Goal: Transaction & Acquisition: Purchase product/service

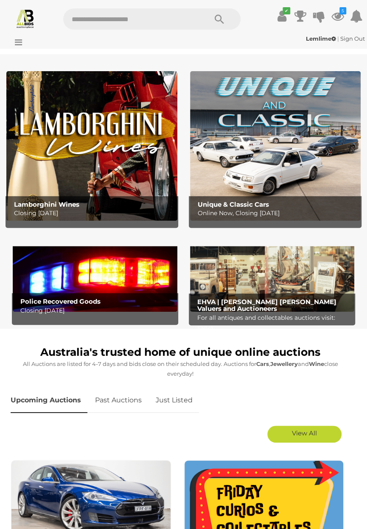
click at [84, 303] on b "Police Recovered Goods" at bounding box center [60, 302] width 80 height 8
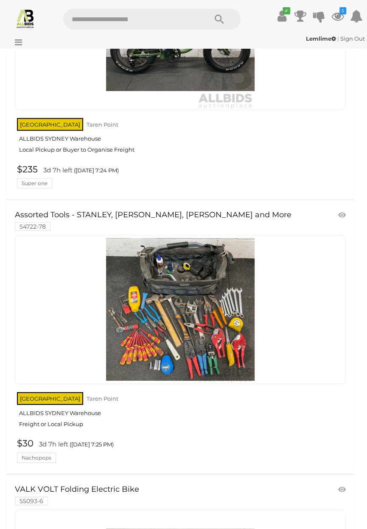
scroll to position [1905, 0]
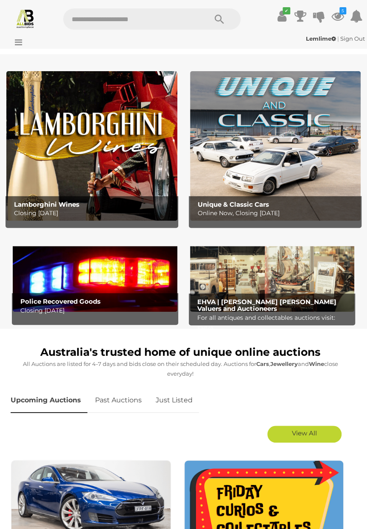
click at [277, 282] on img at bounding box center [272, 275] width 164 height 74
click at [102, 18] on input "text" at bounding box center [130, 18] width 135 height 21
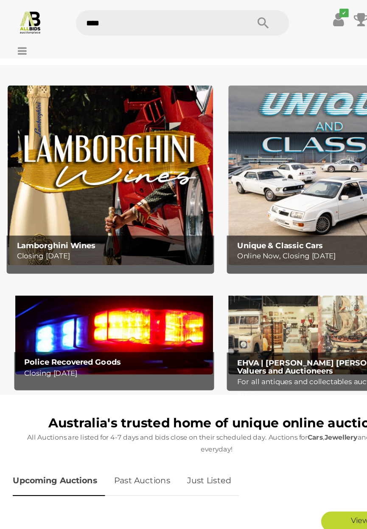
type input "*****"
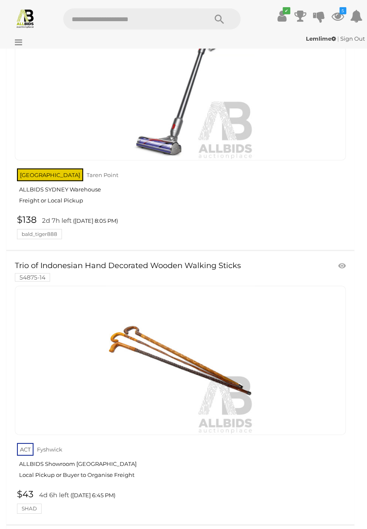
scroll to position [711, 0]
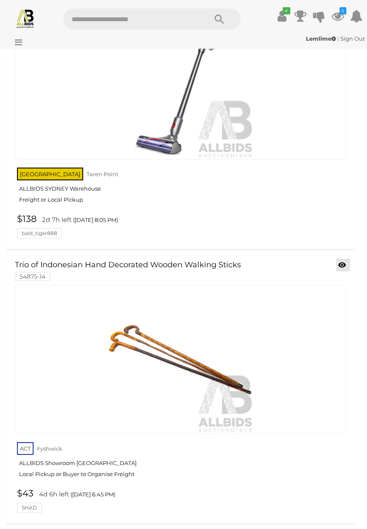
click at [340, 267] on icon at bounding box center [342, 265] width 8 height 8
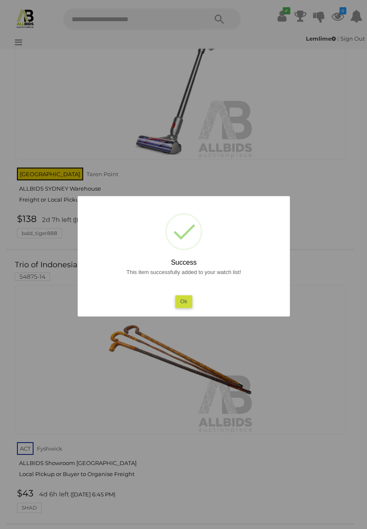
click at [183, 308] on button "Ok" at bounding box center [183, 301] width 17 height 12
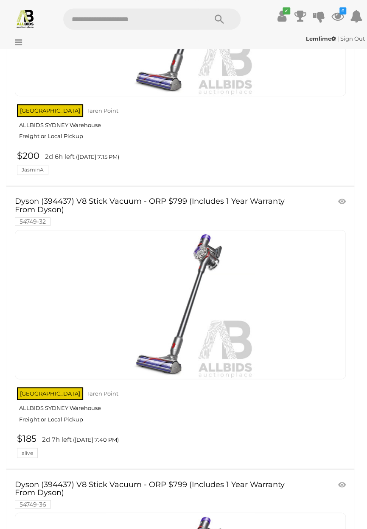
scroll to position [199, 0]
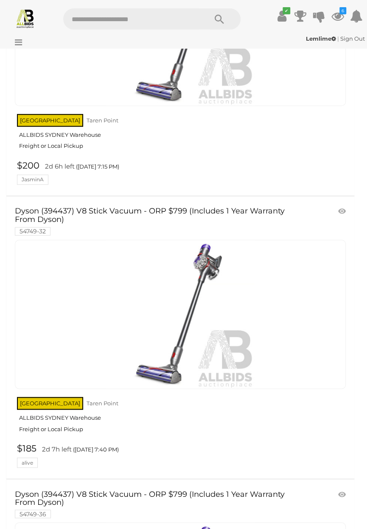
click at [92, 19] on input "text" at bounding box center [130, 18] width 135 height 21
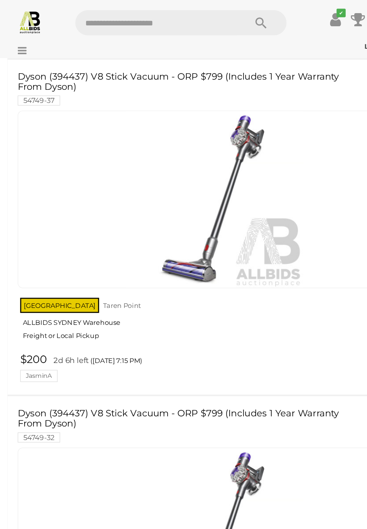
scroll to position [56, 0]
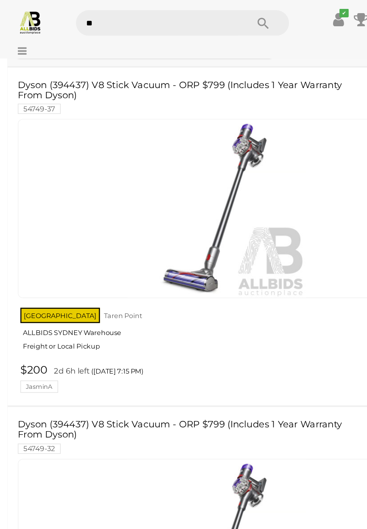
type input "***"
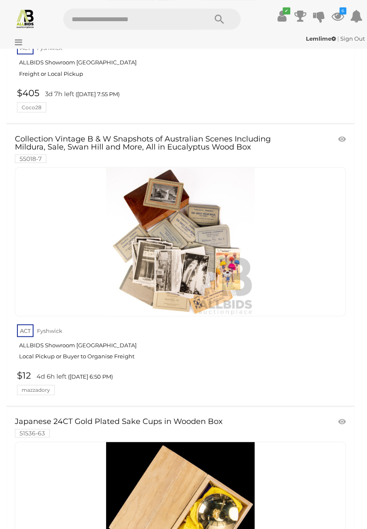
scroll to position [556, 0]
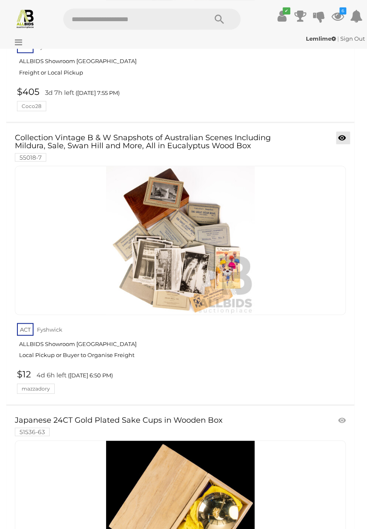
click at [342, 138] on icon at bounding box center [342, 138] width 8 height 8
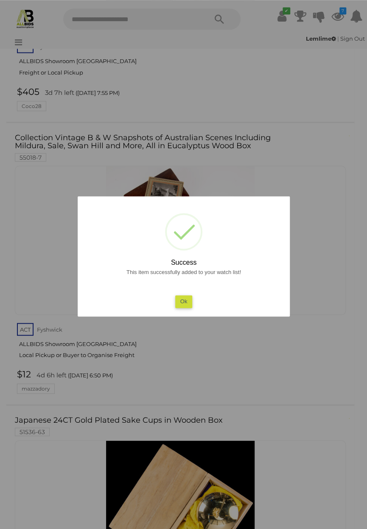
click at [186, 308] on button "Ok" at bounding box center [183, 301] width 17 height 12
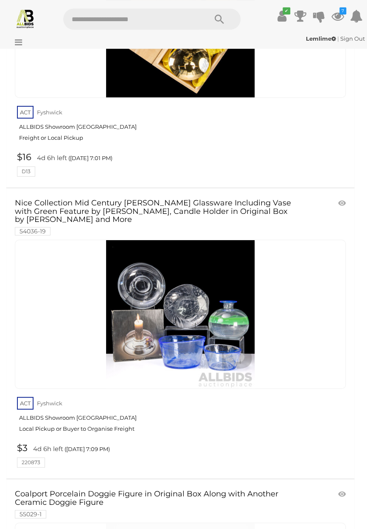
scroll to position [1049, 0]
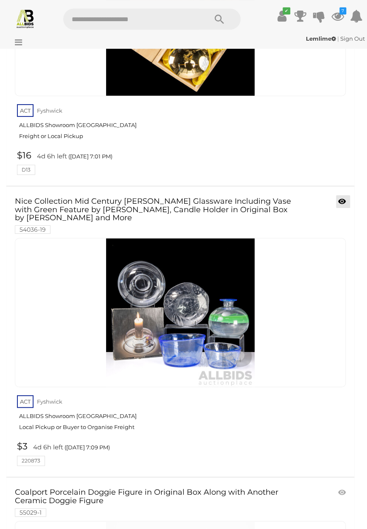
click at [345, 202] on span at bounding box center [346, 203] width 2 height 8
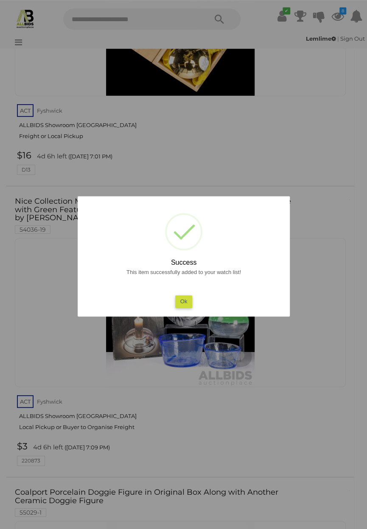
click at [192, 308] on button "Ok" at bounding box center [183, 301] width 17 height 12
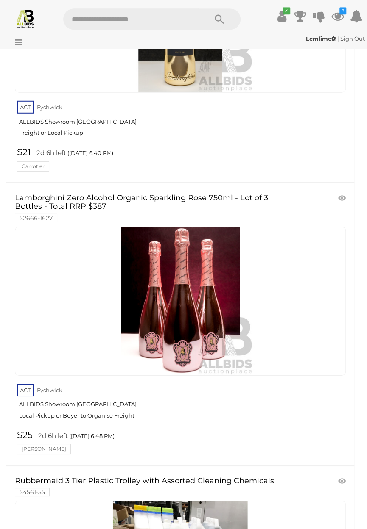
scroll to position [6962, 0]
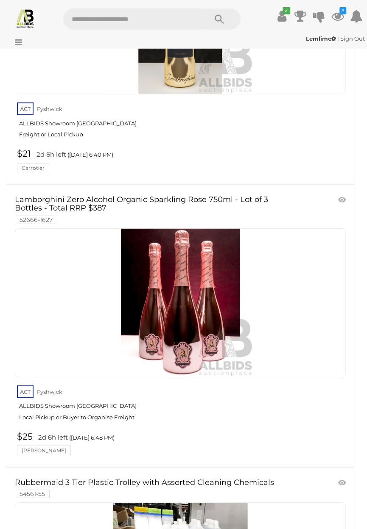
click at [91, 19] on input "text" at bounding box center [130, 18] width 135 height 21
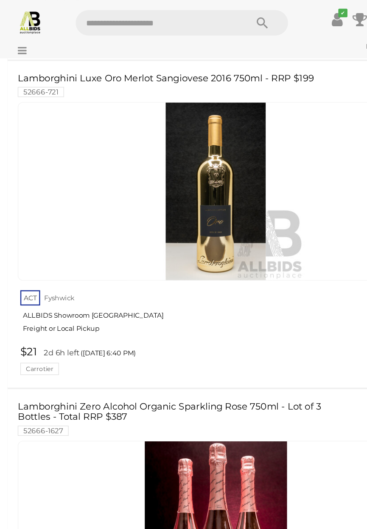
scroll to position [6819, 0]
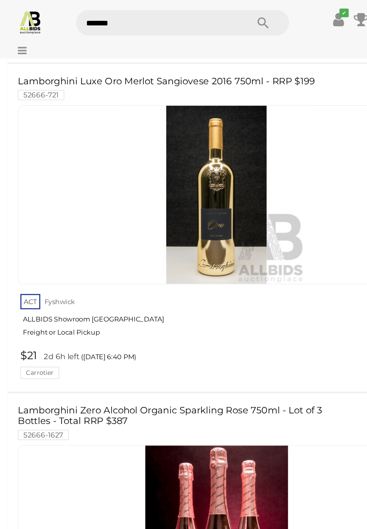
type input "********"
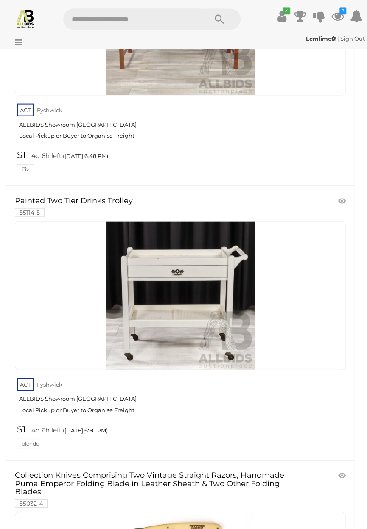
scroll to position [4293, 0]
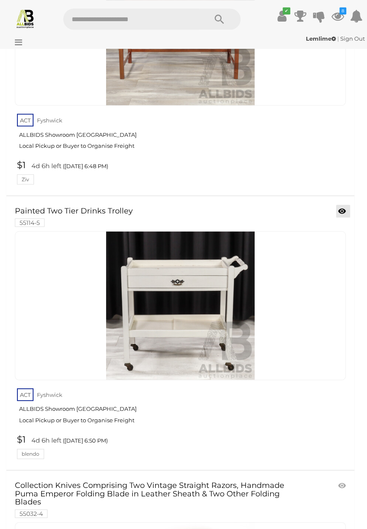
click at [345, 214] on span at bounding box center [346, 212] width 2 height 8
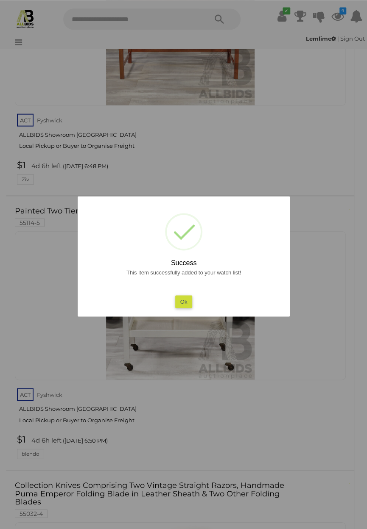
click at [185, 301] on button "Ok" at bounding box center [183, 301] width 17 height 12
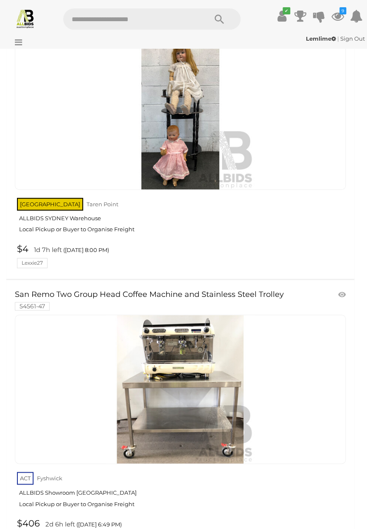
scroll to position [0, 0]
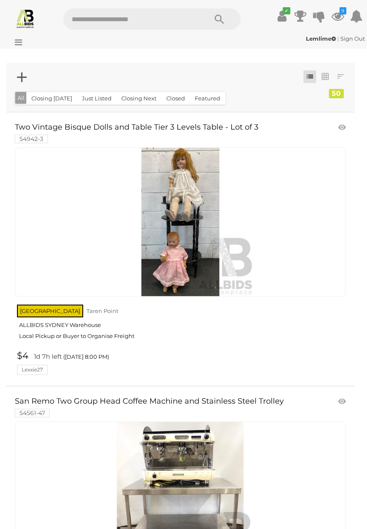
click at [96, 19] on input "text" at bounding box center [130, 18] width 135 height 21
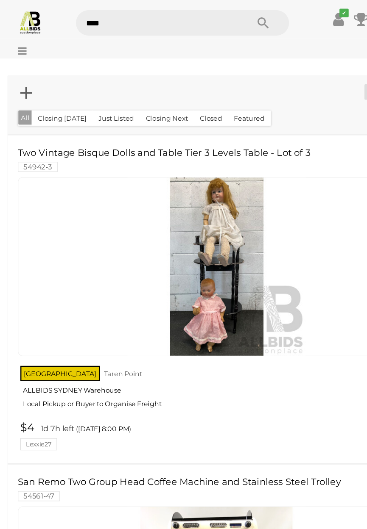
type input "*****"
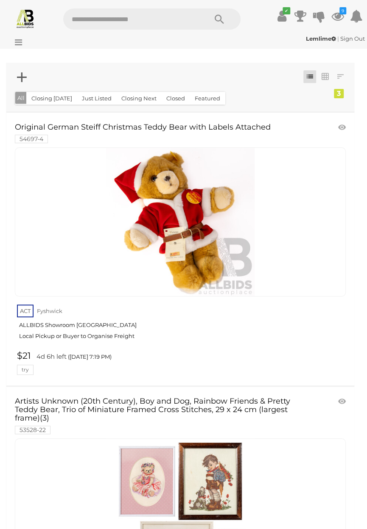
click at [91, 19] on input "text" at bounding box center [130, 18] width 135 height 21
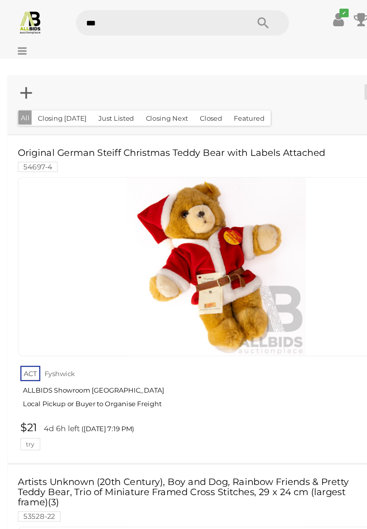
type input "****"
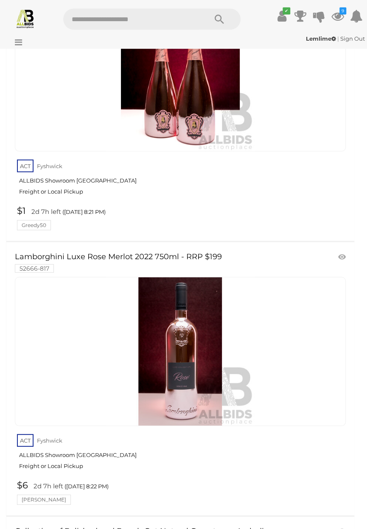
scroll to position [9155, 0]
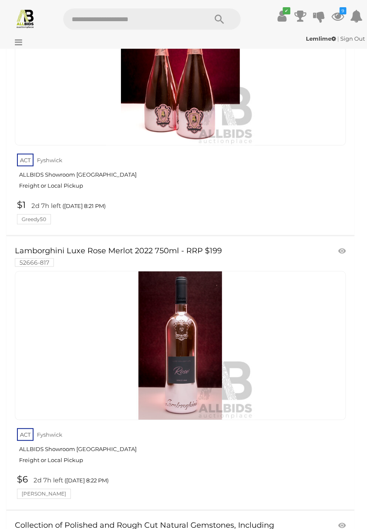
click at [277, 114] on div at bounding box center [180, 70] width 331 height 149
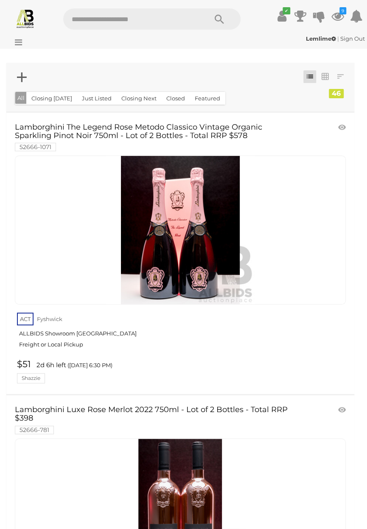
click at [103, 16] on input "text" at bounding box center [130, 18] width 135 height 21
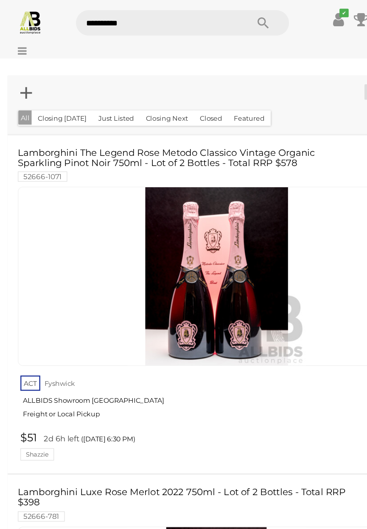
type input "**********"
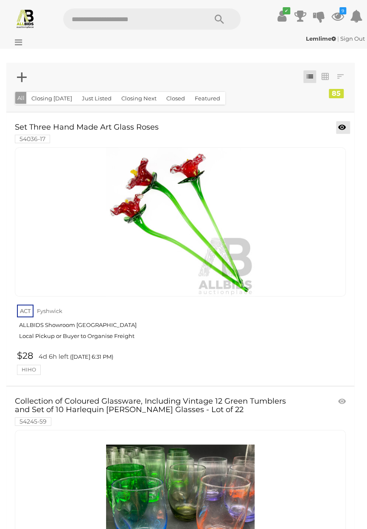
click at [341, 130] on icon at bounding box center [342, 127] width 8 height 8
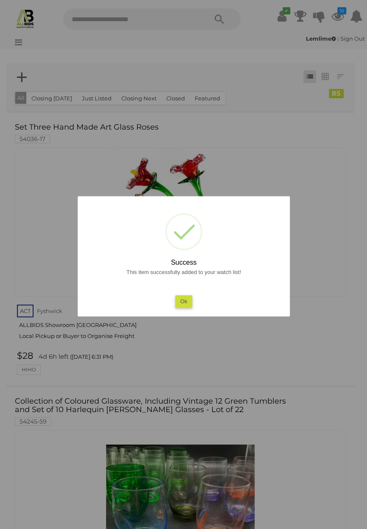
click at [192, 308] on button "Ok" at bounding box center [183, 301] width 17 height 12
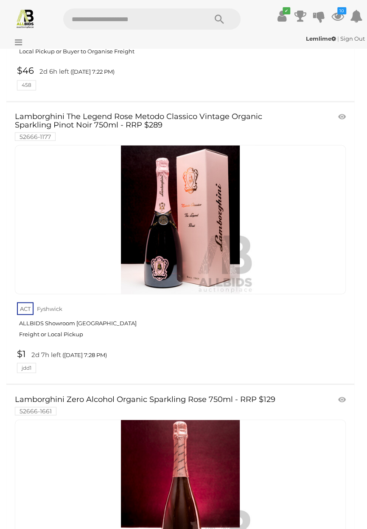
scroll to position [5384, 0]
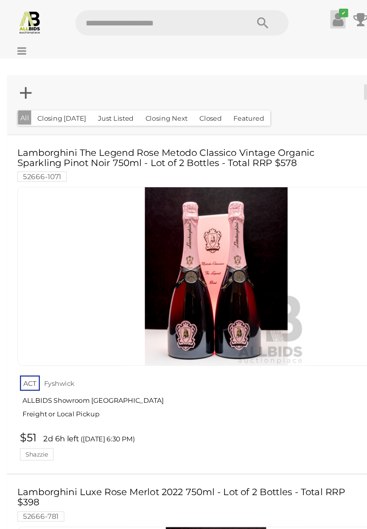
click at [285, 16] on icon at bounding box center [281, 15] width 9 height 15
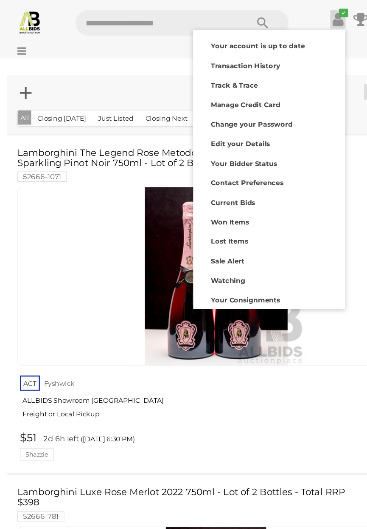
click at [278, 295] on div at bounding box center [183, 264] width 367 height 529
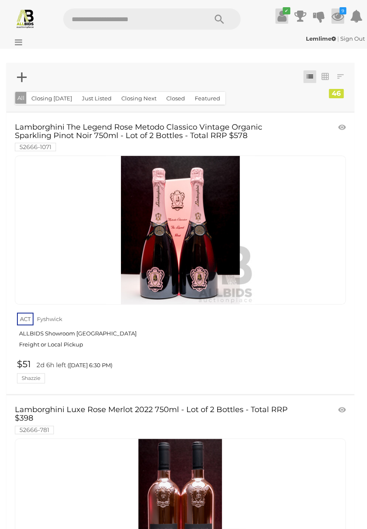
click at [338, 14] on icon at bounding box center [337, 15] width 13 height 15
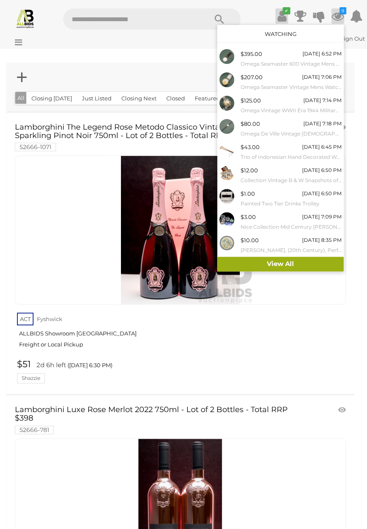
click at [286, 266] on link "View All" at bounding box center [280, 264] width 126 height 15
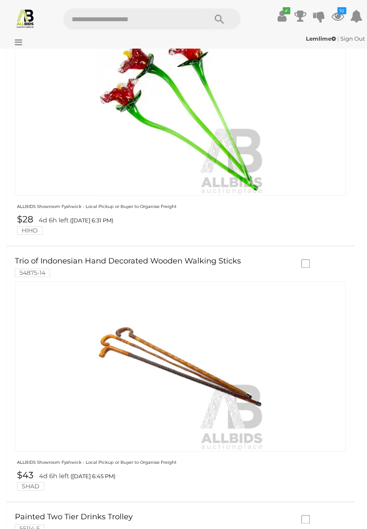
scroll to position [1318, 0]
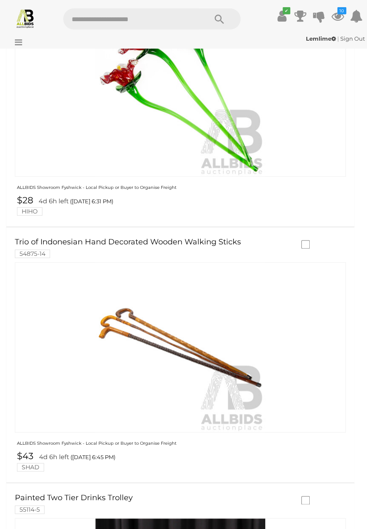
click at [187, 120] on img at bounding box center [180, 92] width 170 height 170
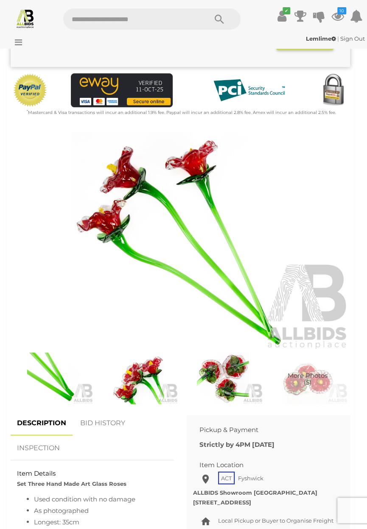
scroll to position [219, 0]
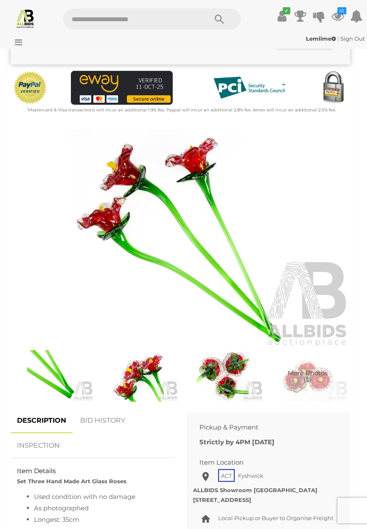
click at [209, 250] on img at bounding box center [180, 238] width 339 height 219
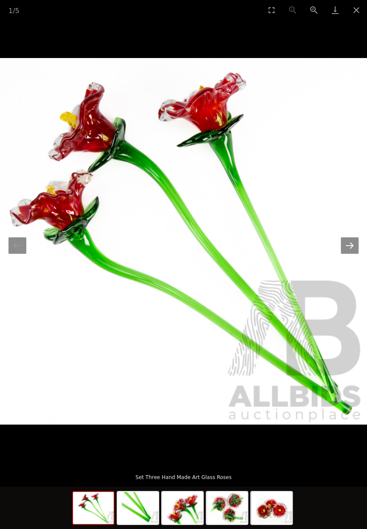
click at [351, 254] on button "Next slide" at bounding box center [349, 245] width 18 height 17
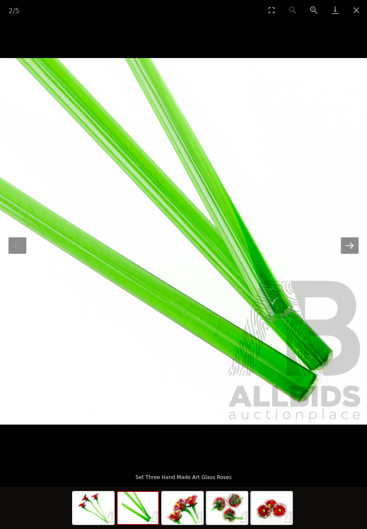
click at [350, 254] on button "Next slide" at bounding box center [349, 245] width 18 height 17
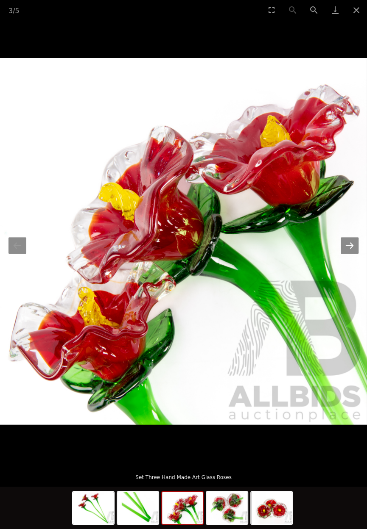
click at [352, 254] on button "Next slide" at bounding box center [349, 245] width 18 height 17
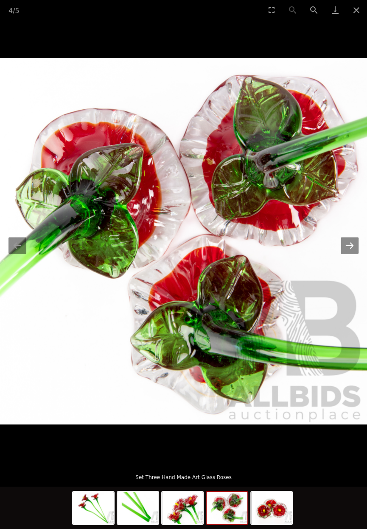
click at [350, 254] on button "Next slide" at bounding box center [349, 245] width 18 height 17
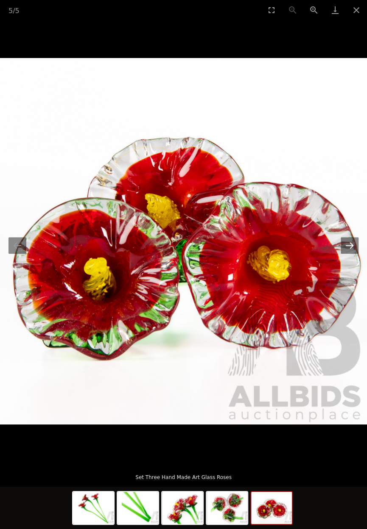
click at [358, 254] on button "Next slide" at bounding box center [349, 245] width 18 height 17
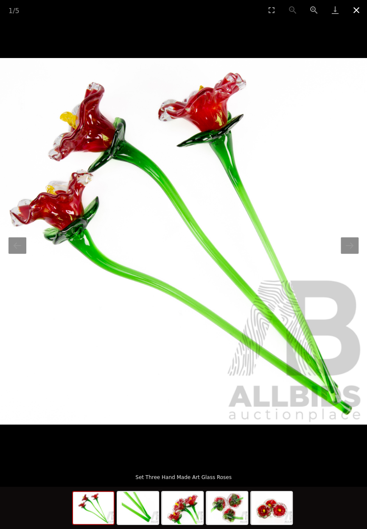
click at [356, 11] on button "Close gallery" at bounding box center [355, 10] width 21 height 20
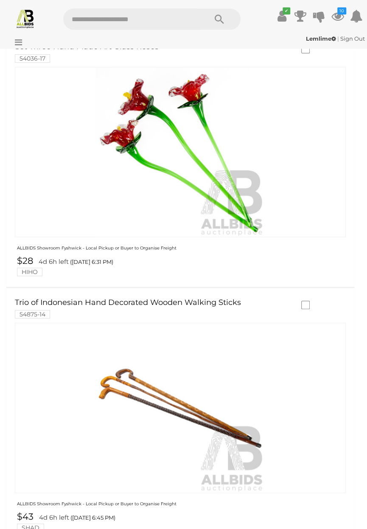
scroll to position [1262, 0]
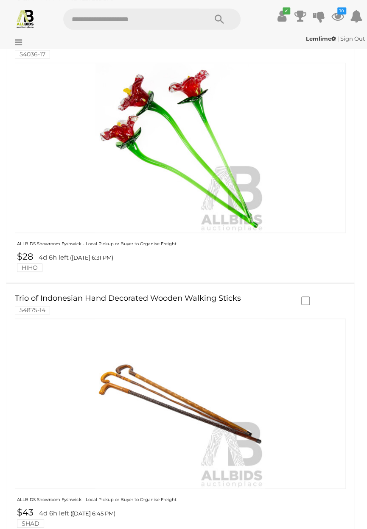
click at [190, 407] on img at bounding box center [180, 404] width 170 height 170
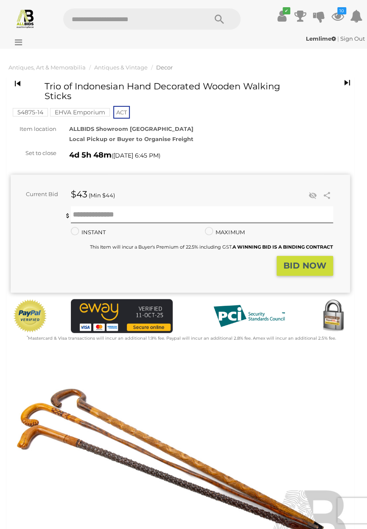
click at [153, 448] on img at bounding box center [180, 467] width 339 height 219
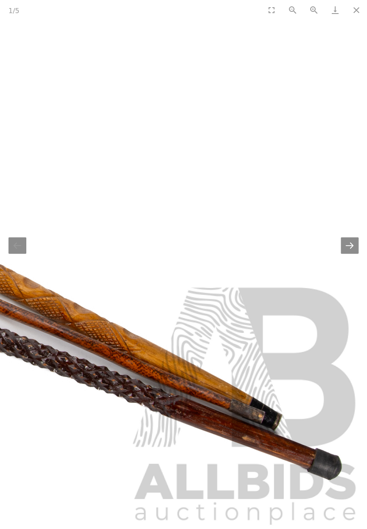
click at [352, 247] on button "Next slide" at bounding box center [349, 245] width 18 height 17
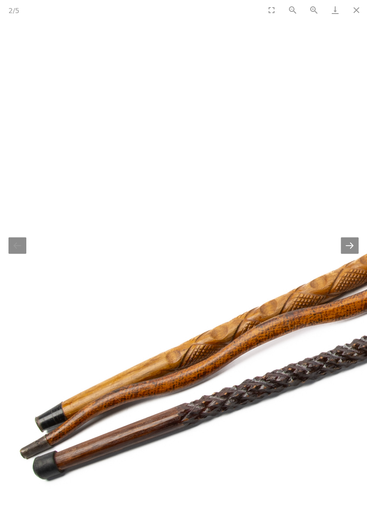
click at [353, 247] on button "Next slide" at bounding box center [349, 245] width 18 height 17
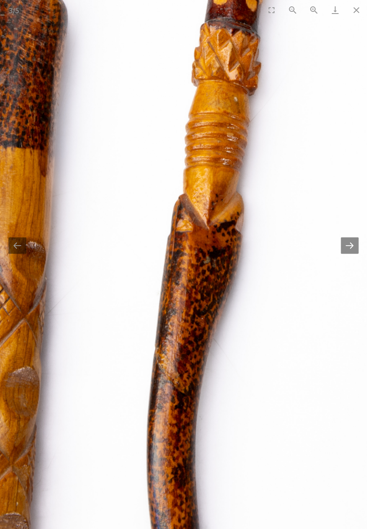
click at [353, 248] on button "Next slide" at bounding box center [349, 245] width 18 height 17
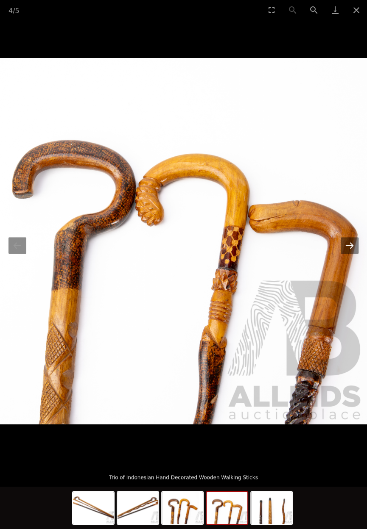
click at [351, 248] on button "Next slide" at bounding box center [349, 245] width 18 height 17
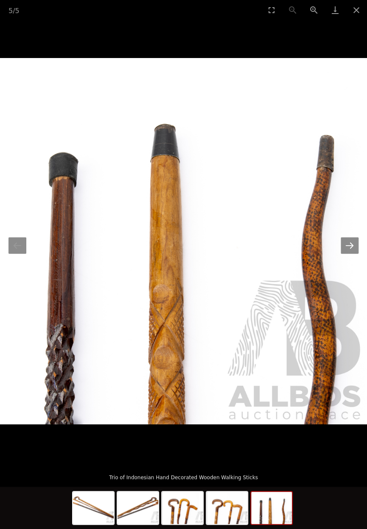
click at [347, 249] on button "Next slide" at bounding box center [349, 245] width 18 height 17
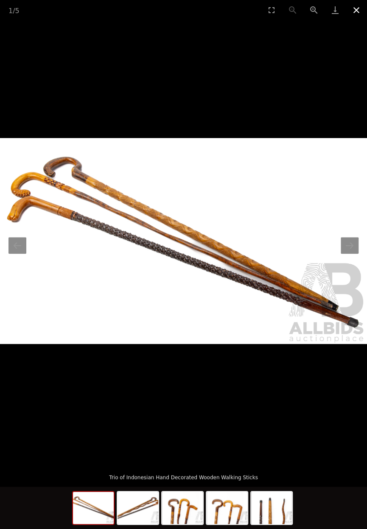
click at [360, 9] on button "Close gallery" at bounding box center [355, 10] width 21 height 20
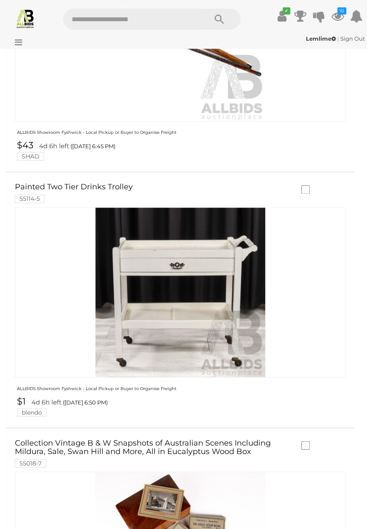
scroll to position [1620, 0]
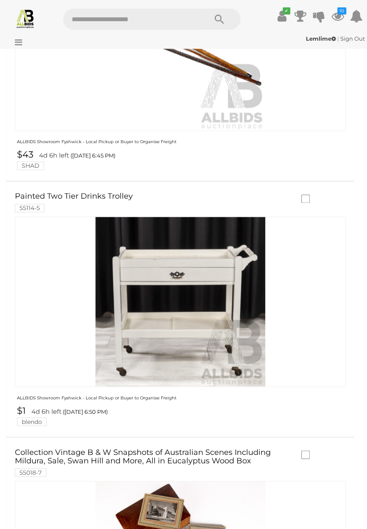
click at [192, 282] on link at bounding box center [180, 302] width 331 height 170
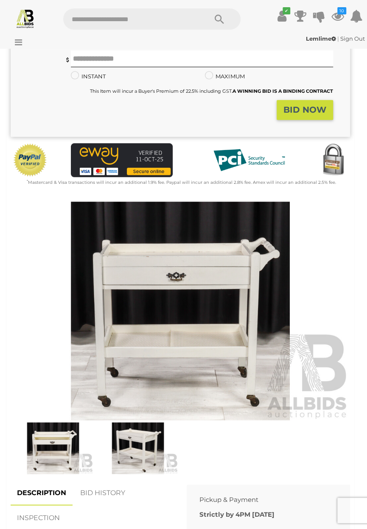
scroll to position [146, 0]
click at [182, 308] on img at bounding box center [180, 311] width 339 height 219
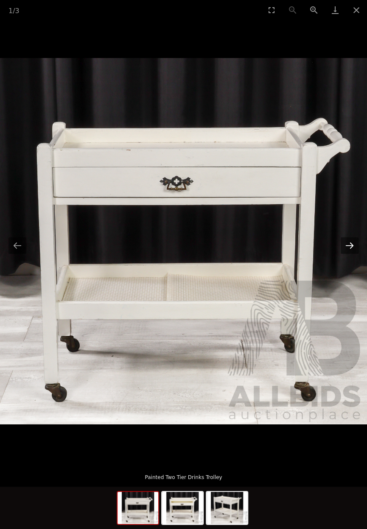
click at [358, 254] on button "Next slide" at bounding box center [349, 245] width 18 height 17
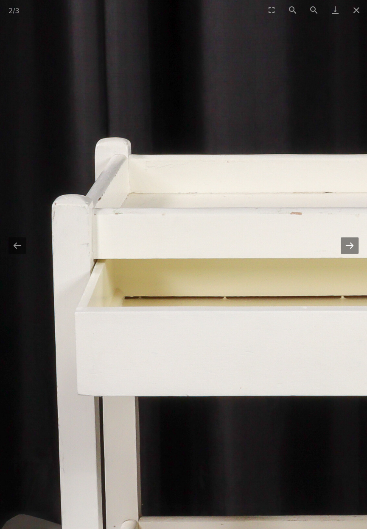
click at [351, 247] on button "Next slide" at bounding box center [349, 245] width 18 height 17
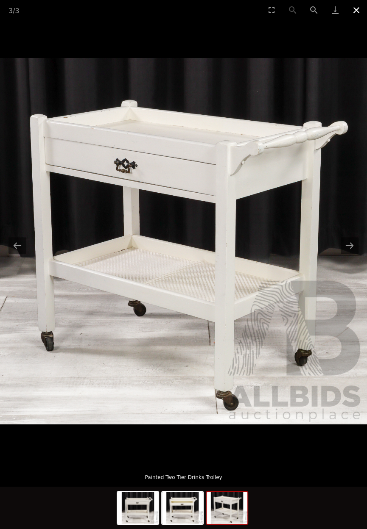
click at [359, 11] on button "Close gallery" at bounding box center [355, 10] width 21 height 20
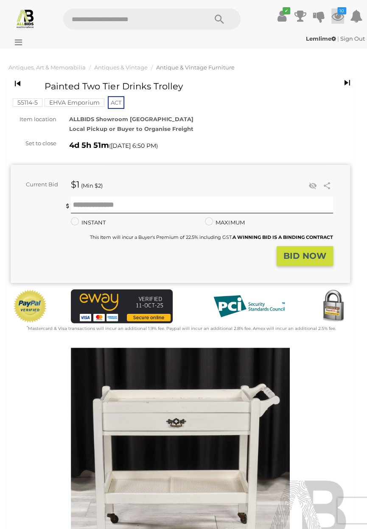
click at [346, 14] on icon "10" at bounding box center [341, 10] width 9 height 7
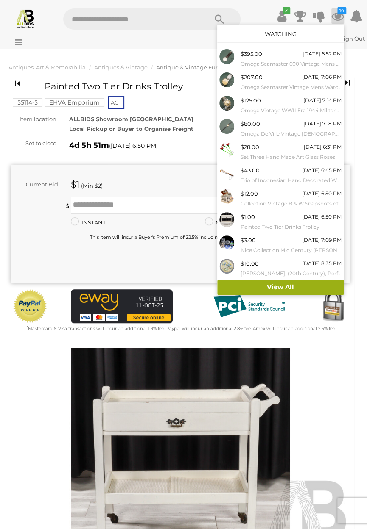
click at [343, 295] on link "View All" at bounding box center [280, 287] width 126 height 15
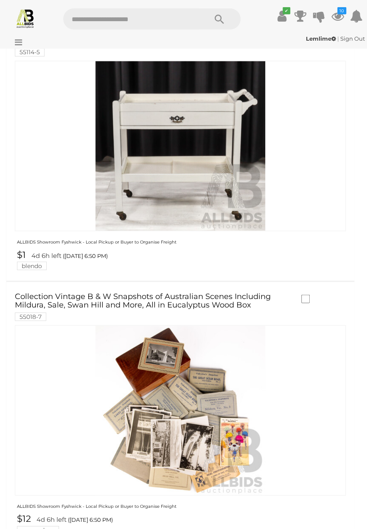
scroll to position [1785, 0]
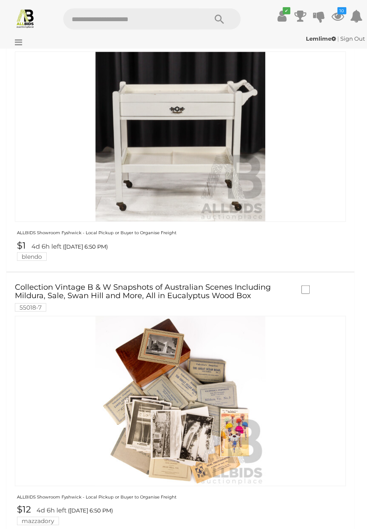
click at [170, 360] on link at bounding box center [180, 401] width 331 height 170
click at [181, 405] on img at bounding box center [180, 402] width 170 height 170
click at [173, 386] on link at bounding box center [180, 401] width 331 height 170
click at [189, 402] on img at bounding box center [180, 402] width 170 height 170
click at [170, 403] on img at bounding box center [180, 402] width 170 height 170
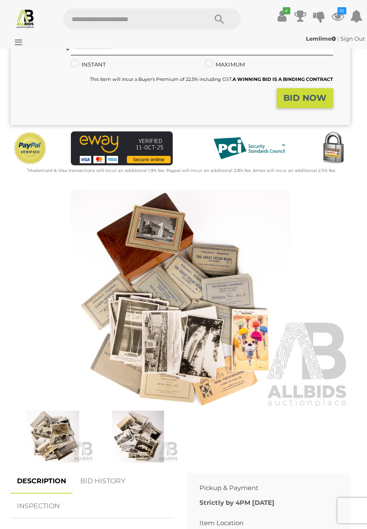
scroll to position [192, 0]
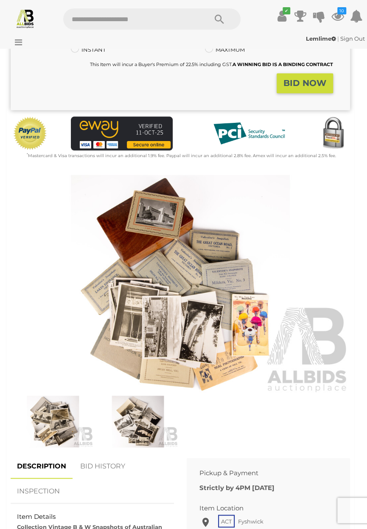
click at [169, 232] on img at bounding box center [180, 284] width 339 height 219
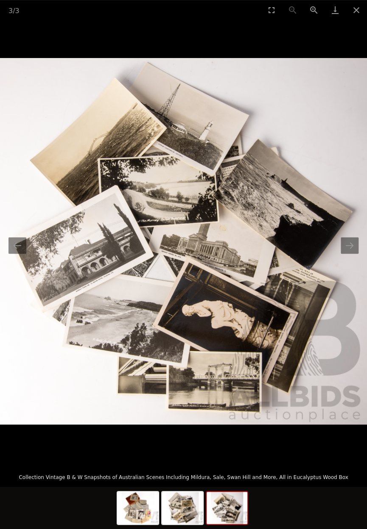
scroll to position [118, 0]
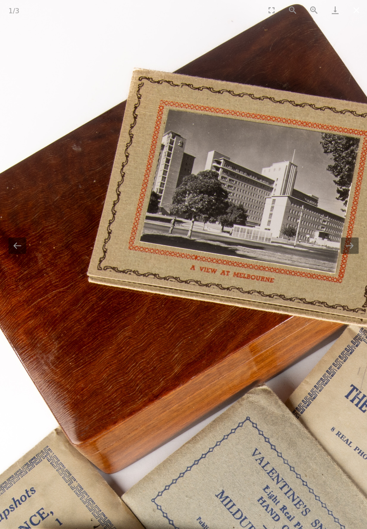
click at [359, 10] on button "Close gallery" at bounding box center [355, 10] width 21 height 20
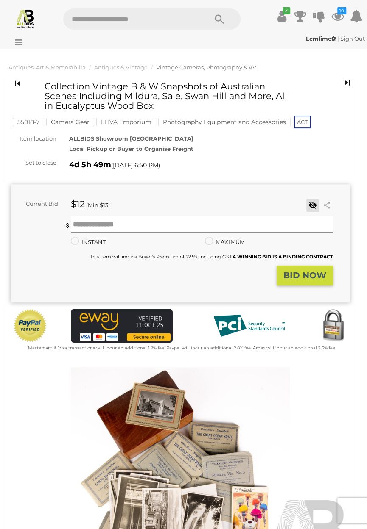
click at [312, 207] on icon at bounding box center [312, 205] width 11 height 8
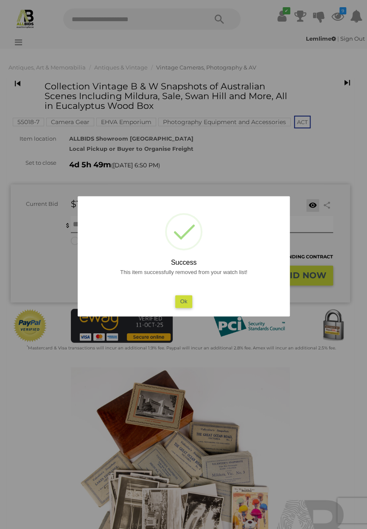
click at [192, 308] on button "Ok" at bounding box center [183, 301] width 17 height 12
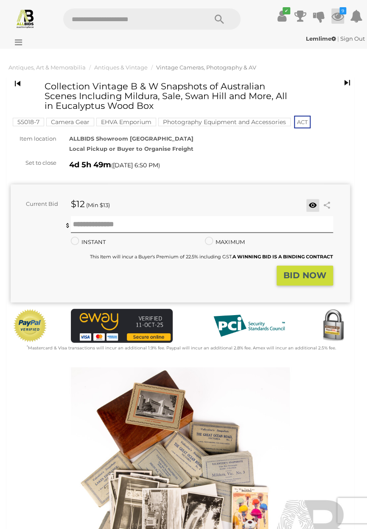
click at [337, 16] on icon at bounding box center [337, 15] width 13 height 15
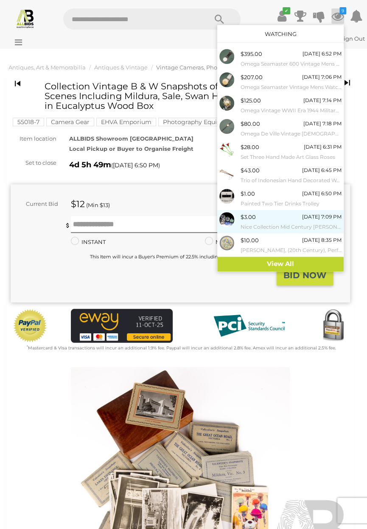
click at [253, 220] on span "$3.00" at bounding box center [247, 217] width 15 height 7
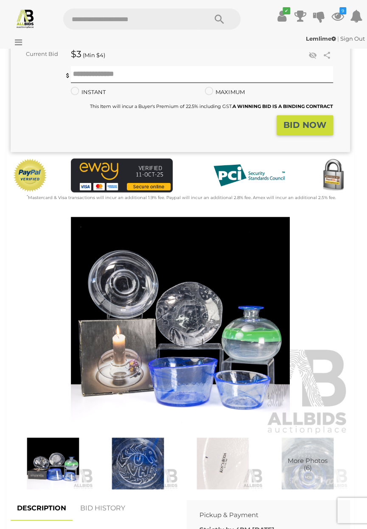
scroll to position [167, 0]
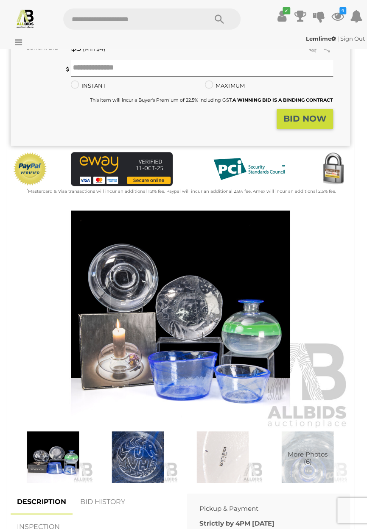
click at [193, 320] on img at bounding box center [180, 320] width 339 height 219
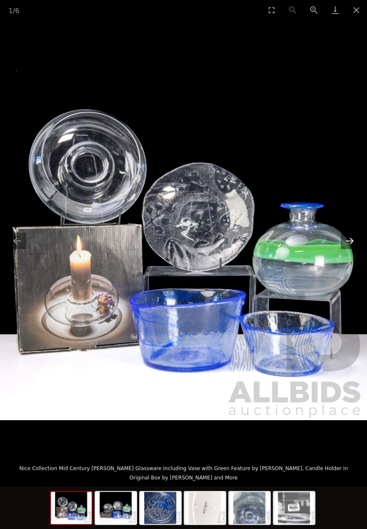
click at [350, 249] on button "Next slide" at bounding box center [349, 241] width 18 height 17
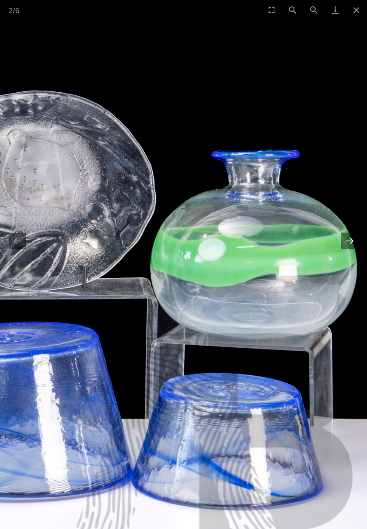
click at [354, 249] on button "Next slide" at bounding box center [349, 241] width 18 height 17
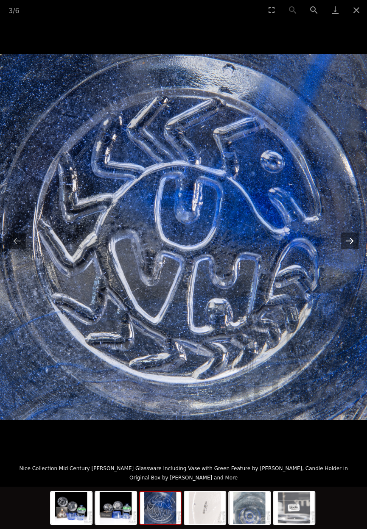
click at [354, 249] on button "Next slide" at bounding box center [349, 241] width 18 height 17
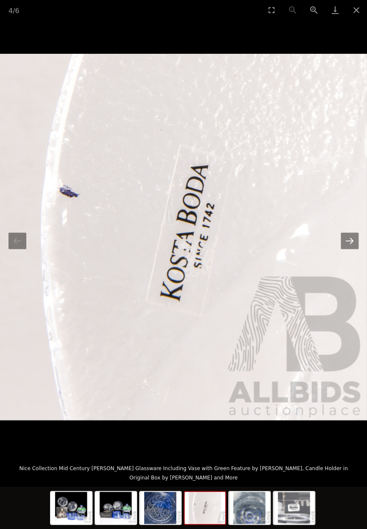
click at [348, 249] on button "Next slide" at bounding box center [349, 241] width 18 height 17
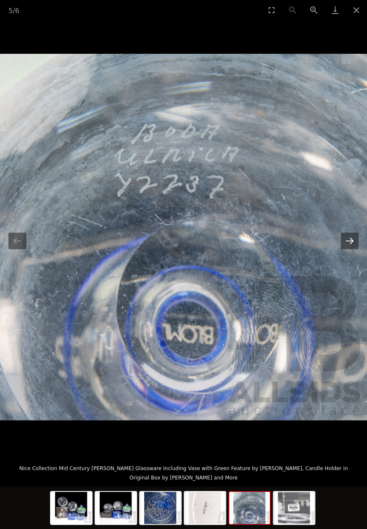
click at [353, 249] on button "Next slide" at bounding box center [349, 241] width 18 height 17
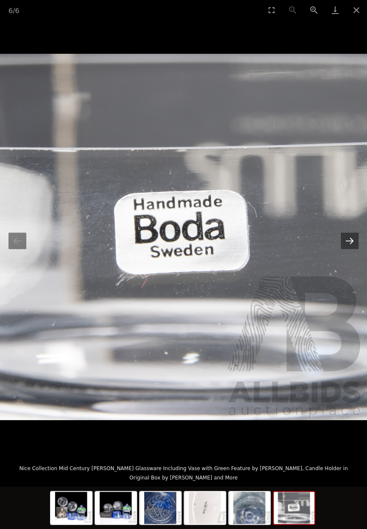
click at [349, 249] on button "Next slide" at bounding box center [349, 241] width 18 height 17
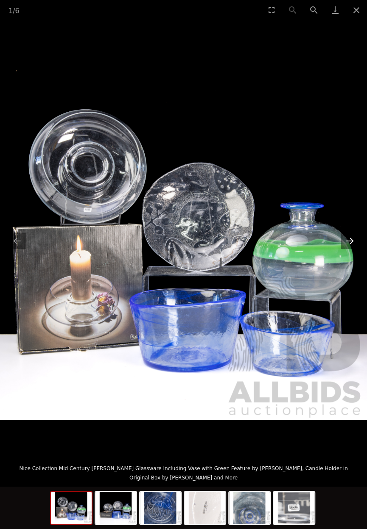
click at [351, 249] on button "Next slide" at bounding box center [349, 241] width 18 height 17
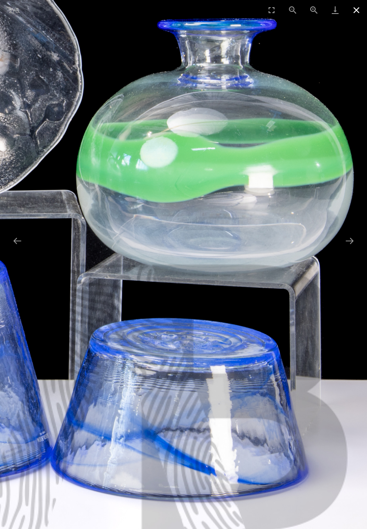
click at [357, 12] on button "Close gallery" at bounding box center [355, 10] width 21 height 20
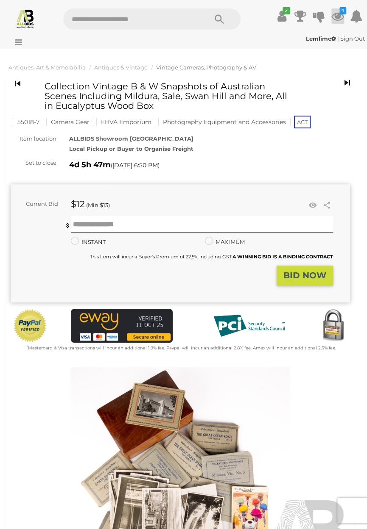
click at [342, 14] on icon at bounding box center [337, 15] width 13 height 15
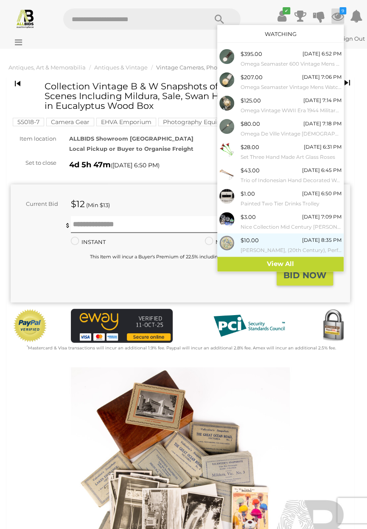
click at [257, 243] on span "$10.00" at bounding box center [249, 240] width 18 height 7
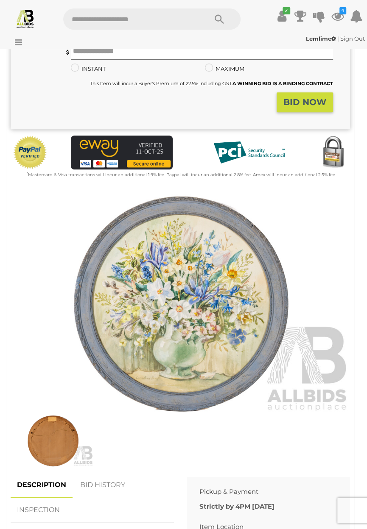
scroll to position [173, 0]
click at [66, 441] on img at bounding box center [53, 441] width 81 height 52
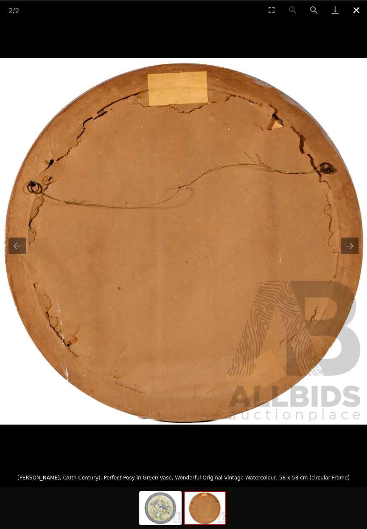
click at [359, 12] on button "Close gallery" at bounding box center [355, 10] width 21 height 20
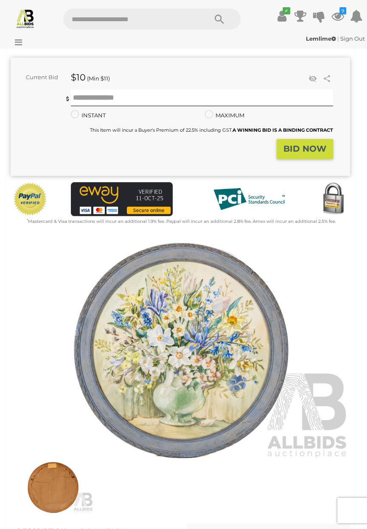
scroll to position [126, 0]
click at [314, 78] on icon at bounding box center [312, 79] width 11 height 8
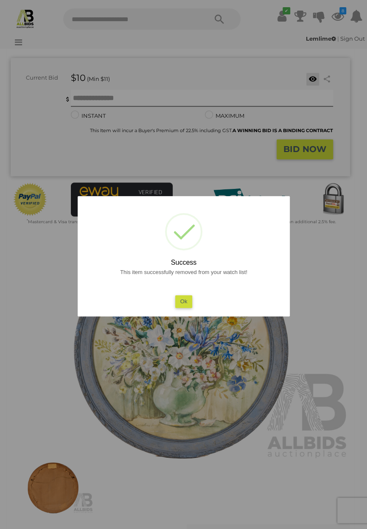
click at [192, 308] on button "Ok" at bounding box center [183, 301] width 17 height 12
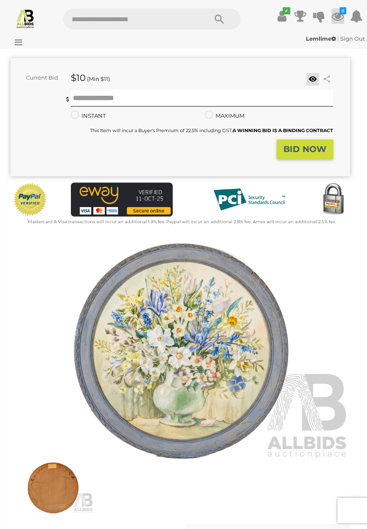
click at [346, 14] on icon "8" at bounding box center [342, 10] width 7 height 7
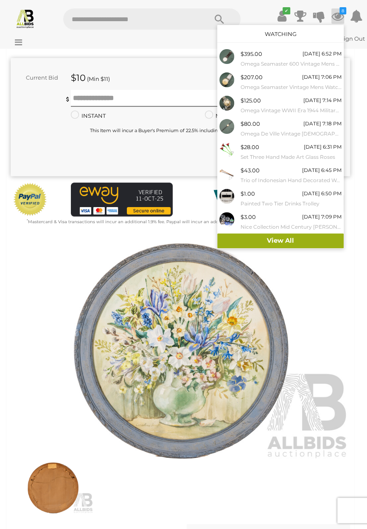
click at [288, 243] on link "View All" at bounding box center [280, 241] width 126 height 15
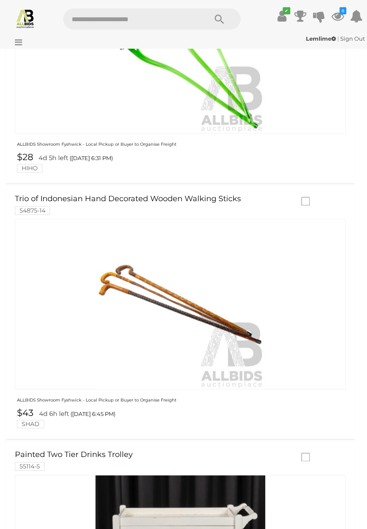
scroll to position [1361, 0]
